Goal: Browse casually

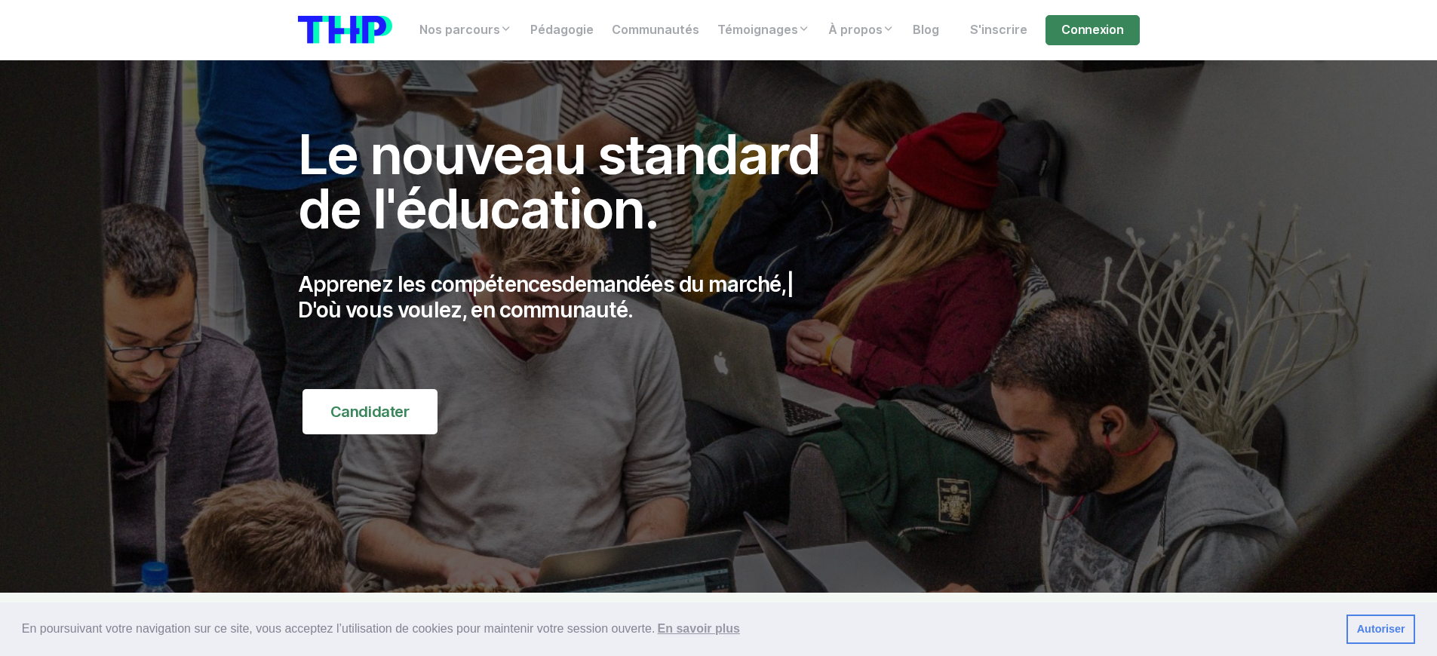
click at [575, 297] on p "Apprenez les compétences demandées du marché, | D'où vous voulez, en communauté." at bounding box center [575, 297] width 555 height 51
click at [575, 297] on p "Apprenez les compétences de d | D'où vous voulez, en communauté." at bounding box center [575, 297] width 555 height 51
click at [575, 297] on p "Apprenez les compétences du digita | D'où vous voulez, en communauté." at bounding box center [575, 297] width 555 height 51
click at [575, 297] on p "Apprenez les compétences deman | D'où vous voulez, en communauté." at bounding box center [575, 297] width 555 height 51
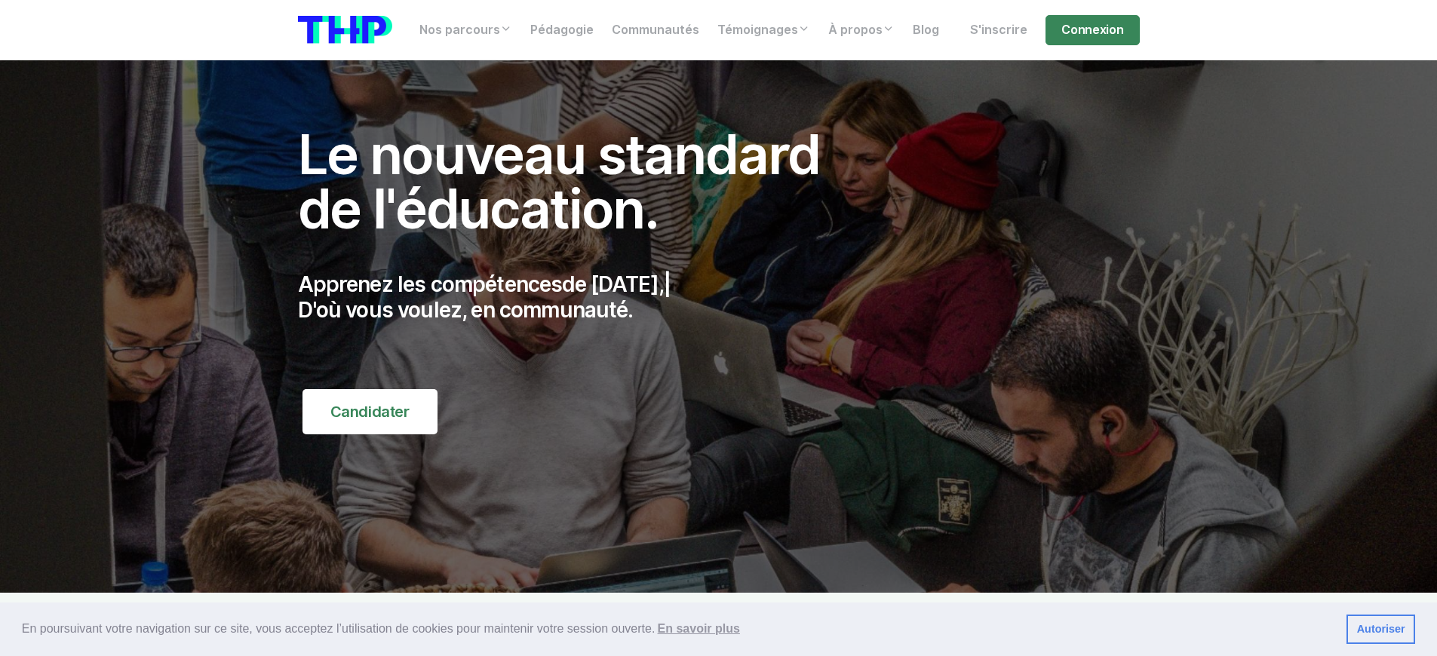
scroll to position [6082, 0]
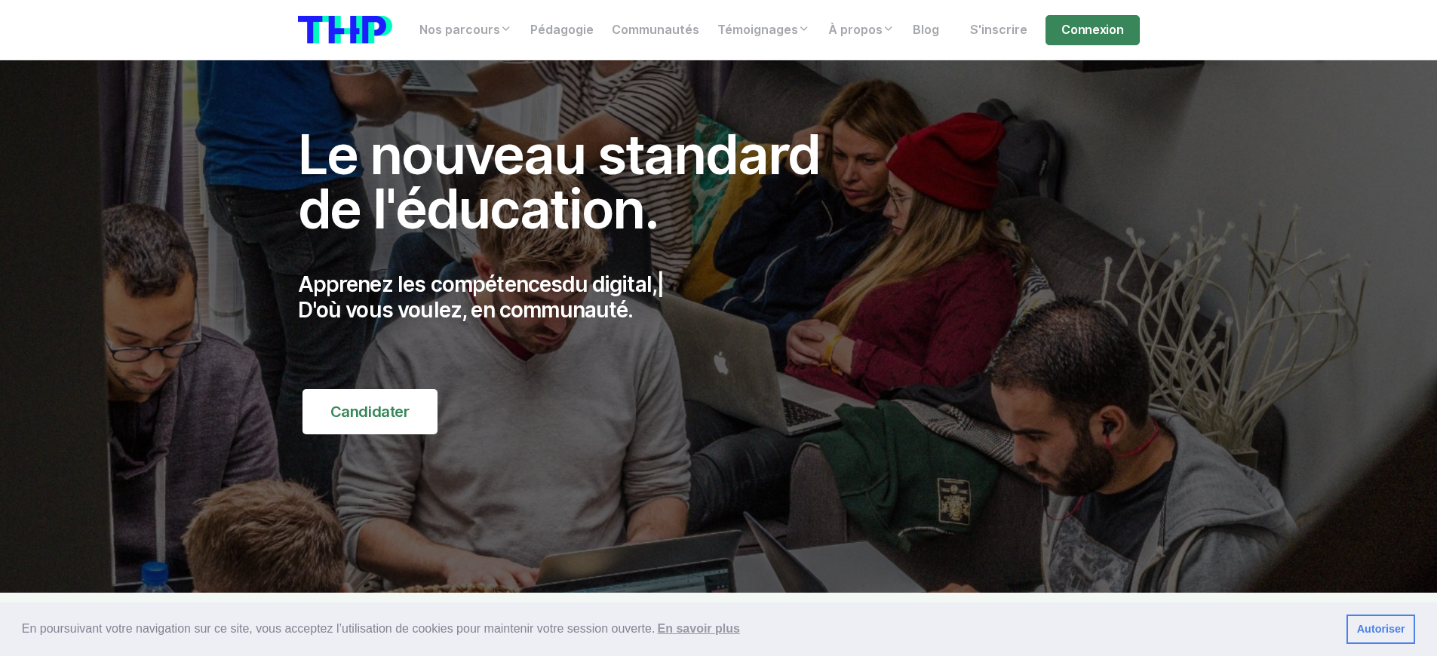
click at [575, 297] on p "Apprenez les compétences du digital, | D'où vous voulez, en communauté." at bounding box center [575, 297] width 555 height 51
click at [575, 297] on p "Apprenez les compétences de l'informatiq | D'où vous voulez, en communauté." at bounding box center [575, 297] width 555 height 51
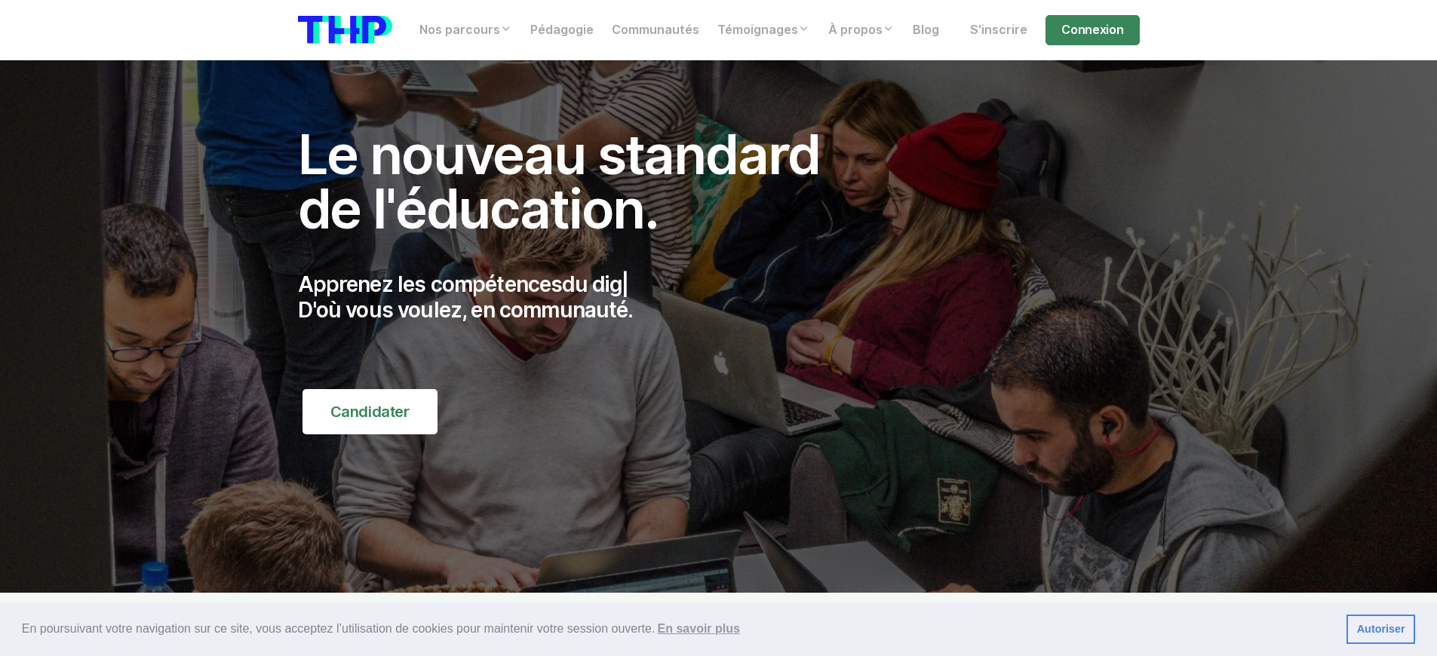
click at [575, 297] on p "Apprenez les compétences du dig | D'où vous voulez, en communauté." at bounding box center [575, 297] width 555 height 51
click at [575, 297] on p "Apprenez les compétences de l'informatique | D'où vous voulez, en communauté." at bounding box center [575, 297] width 555 height 51
click at [575, 297] on p "Apprenez les compétences de d | D'où vous voulez, en communauté." at bounding box center [575, 297] width 555 height 51
click at [575, 297] on p "Apprenez les compétences de l'informatique, | D'où vous voulez, en communauté." at bounding box center [575, 297] width 555 height 51
click at [575, 297] on p "Apprenez les compétences demandées du marché, | D'où vous voulez, en communauté." at bounding box center [575, 297] width 555 height 51
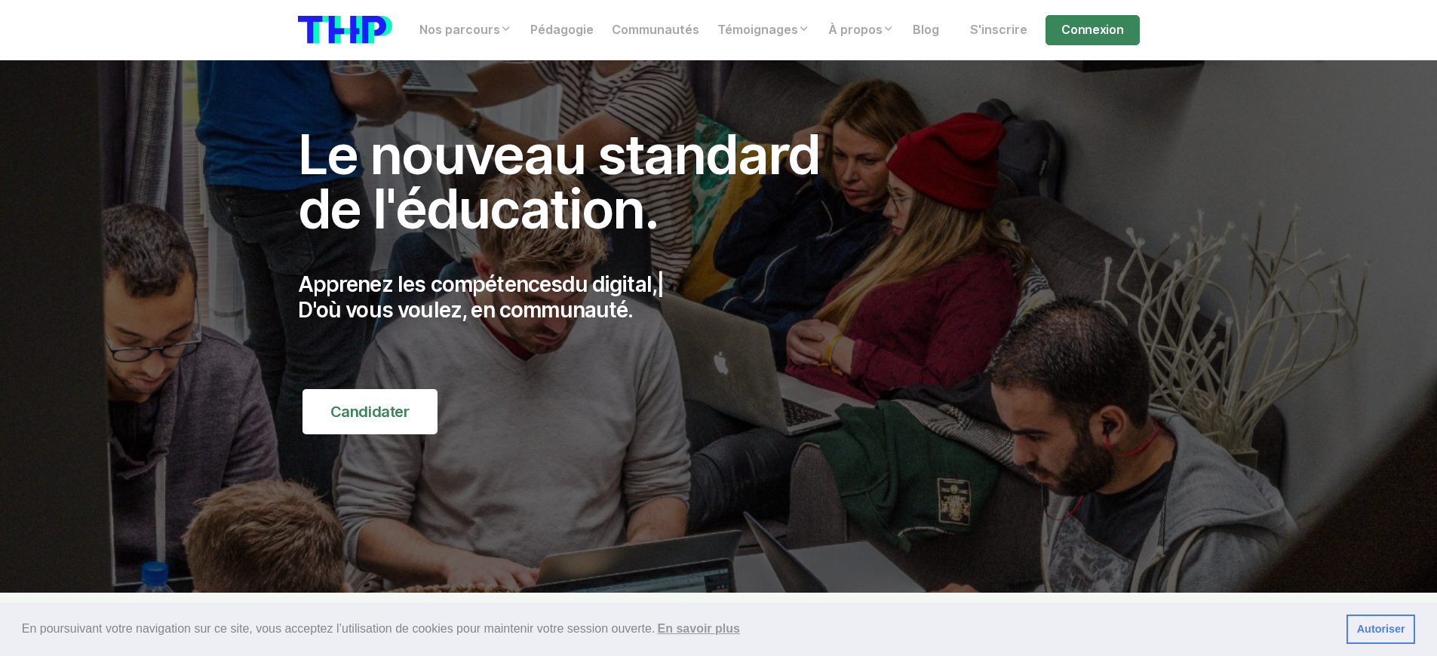
click at [575, 297] on p "Apprenez les compétences du digital, | D'où vous voulez, en communauté." at bounding box center [575, 297] width 555 height 51
click at [575, 297] on p "Apprenez les compétences demandée | D'où vous voulez, en communauté." at bounding box center [575, 297] width 555 height 51
click at [575, 297] on p "Apprenez les compétences du digital, | D'où vous voulez, en communauté." at bounding box center [575, 297] width 555 height 51
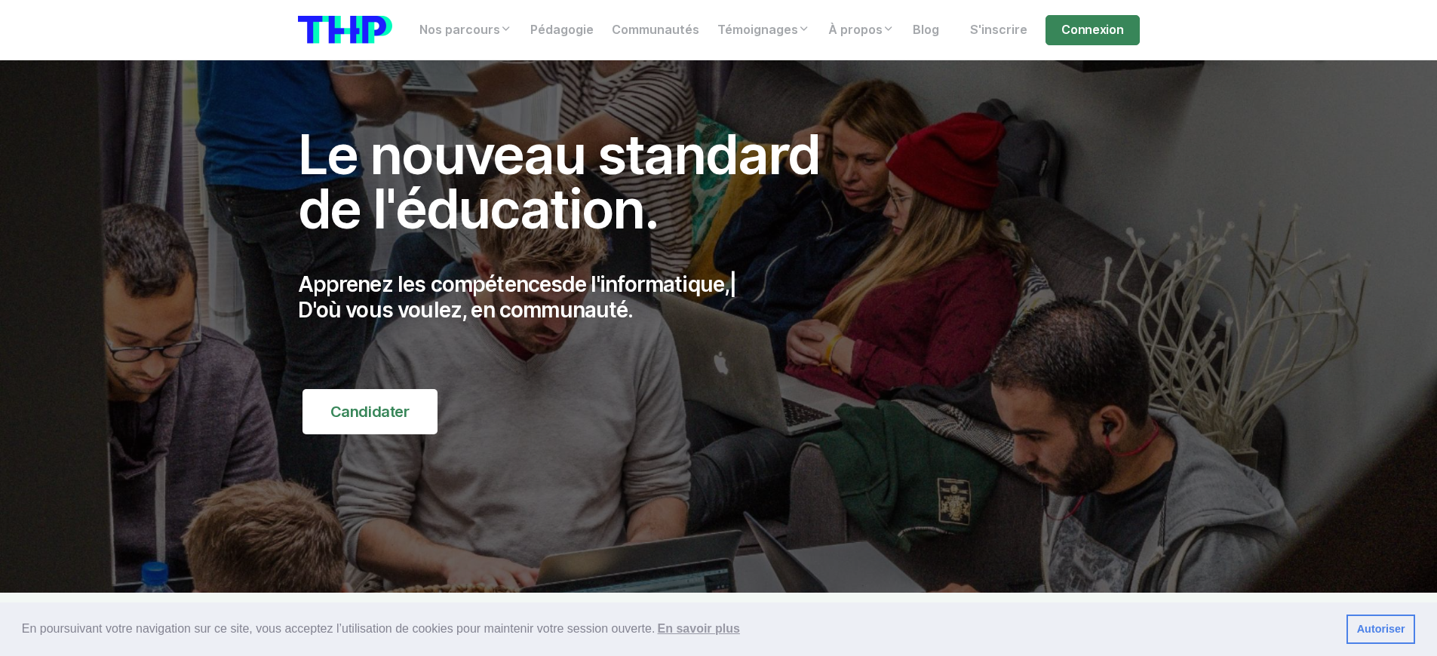
click at [575, 297] on p "Apprenez les compétences du digit | D'où vous voulez, en communauté." at bounding box center [575, 297] width 555 height 51
click at [575, 297] on p "Apprenez les compétences de l'informatique, | D'où vous voulez, en communauté." at bounding box center [575, 297] width 555 height 51
click at [575, 297] on p "Apprenez les compétences | D'où vous voulez, en communauté." at bounding box center [575, 297] width 555 height 51
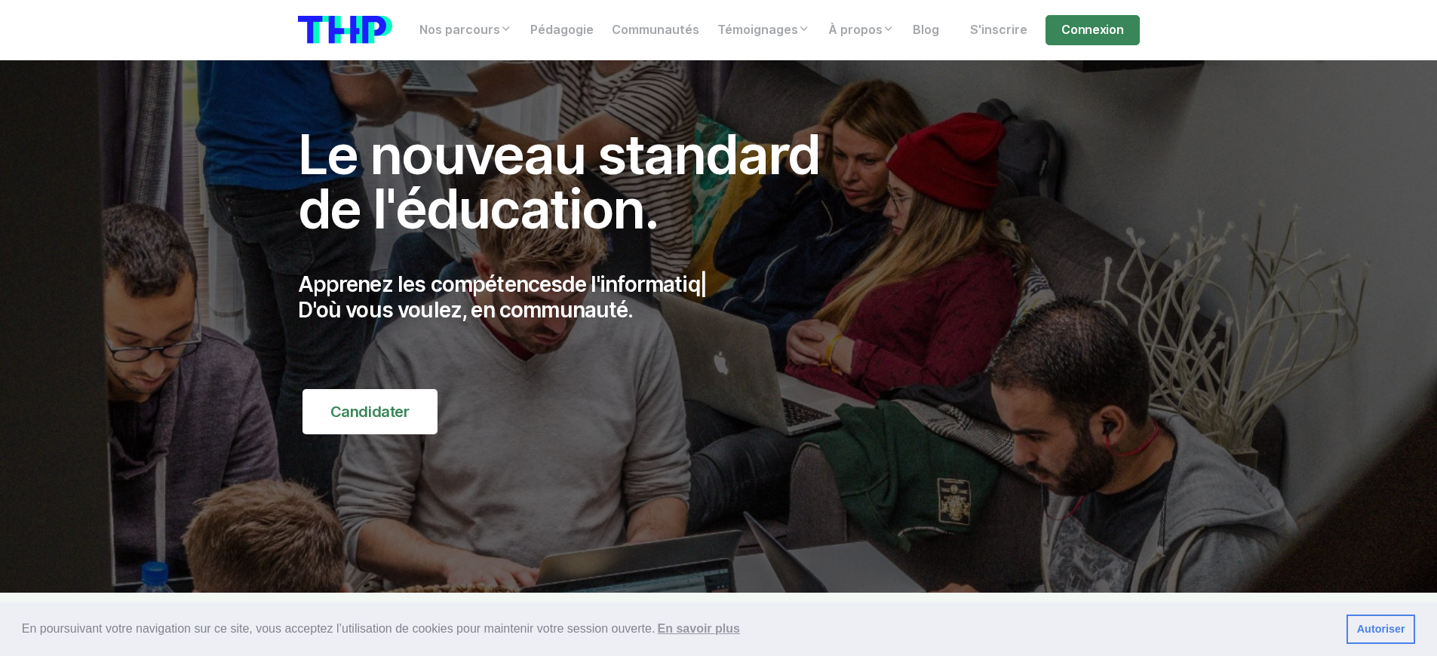
click at [575, 297] on p "Apprenez les compétences de l'informatiq | D'où vous voulez, en communauté." at bounding box center [575, 297] width 555 height 51
click at [575, 297] on p "Apprenez les compétences de [DATE], | D'où vous voulez, en communauté." at bounding box center [575, 297] width 555 height 51
click at [575, 297] on p "Apprenez les compétences de | D'où vous voulez, en communauté." at bounding box center [575, 297] width 555 height 51
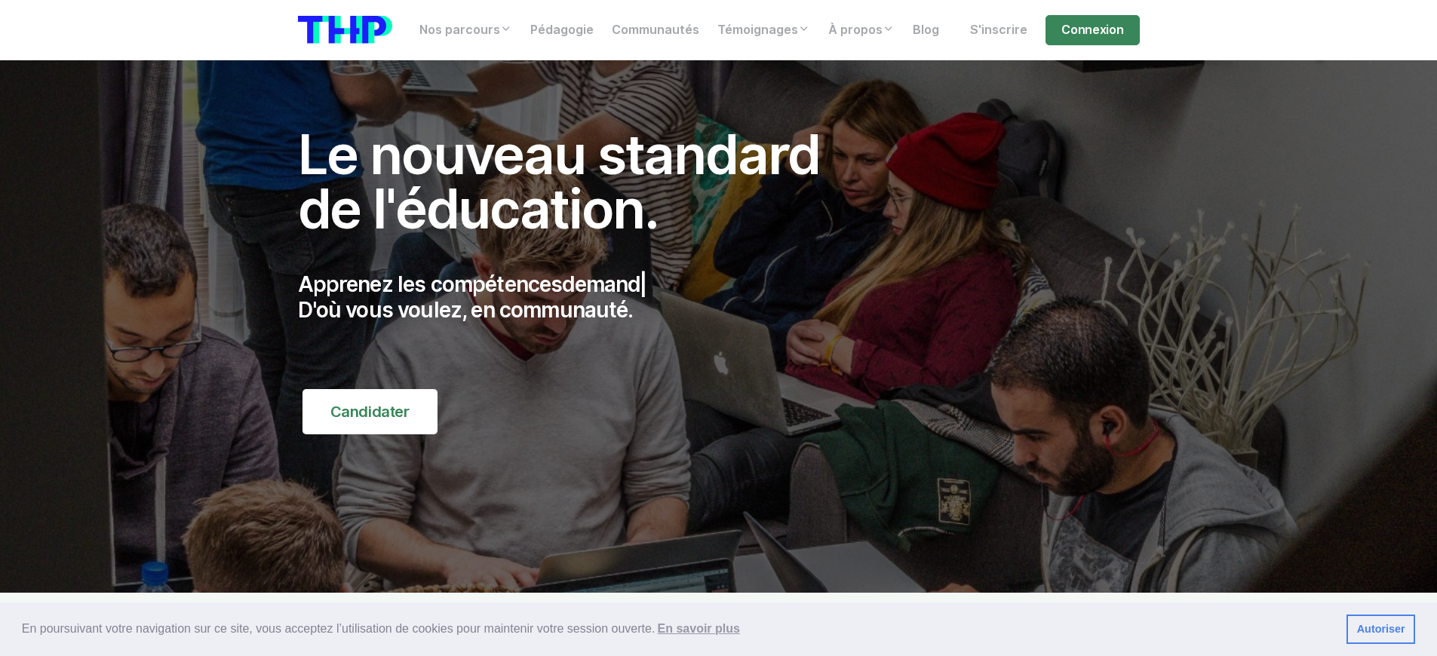
click at [575, 297] on p "Apprenez les compétences demandées du marc | D'où vous voulez, en communauté." at bounding box center [575, 297] width 555 height 51
click at [575, 297] on p "Apprenez les compétences du digital | D'où vous voulez, en communauté." at bounding box center [575, 297] width 555 height 51
click at [575, 297] on p "Apprenez les compétences de l'inform | D'où vous voulez, en communauté." at bounding box center [575, 297] width 555 height 51
